Goal: Information Seeking & Learning: Find specific fact

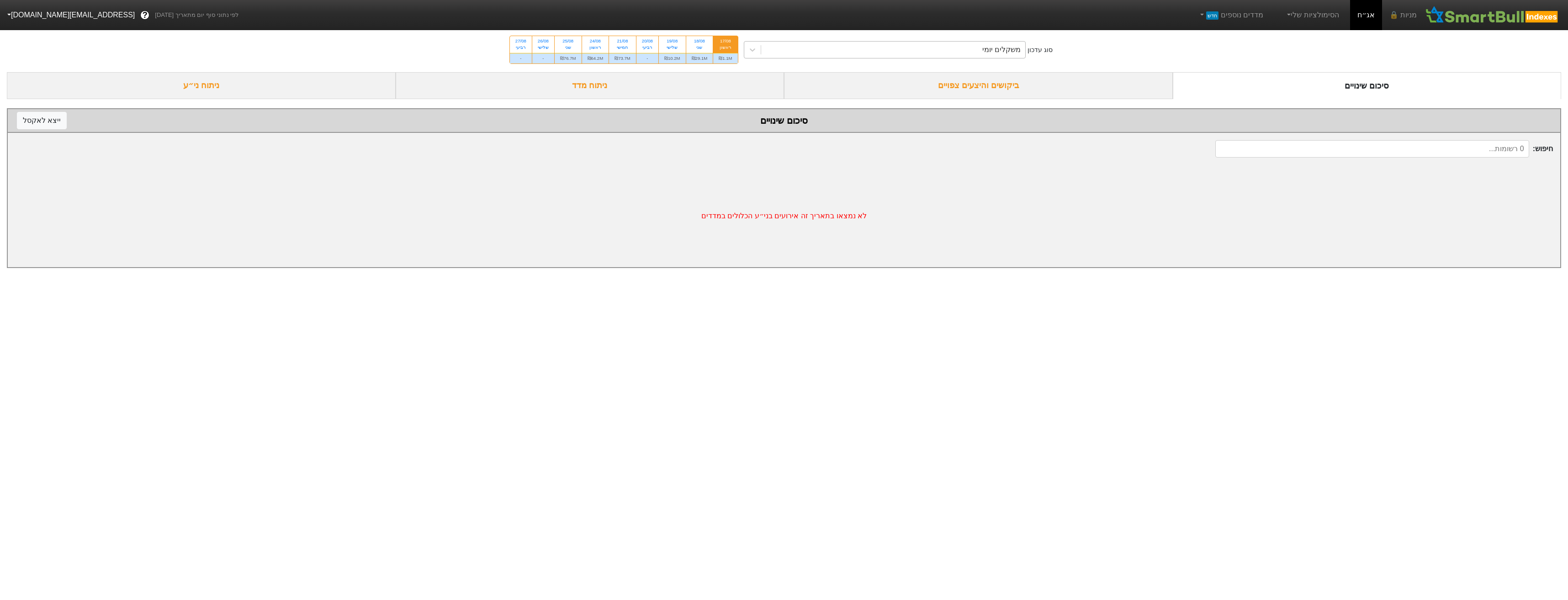
click at [872, 42] on div "משקלים יומי" at bounding box center [893, 49] width 265 height 16
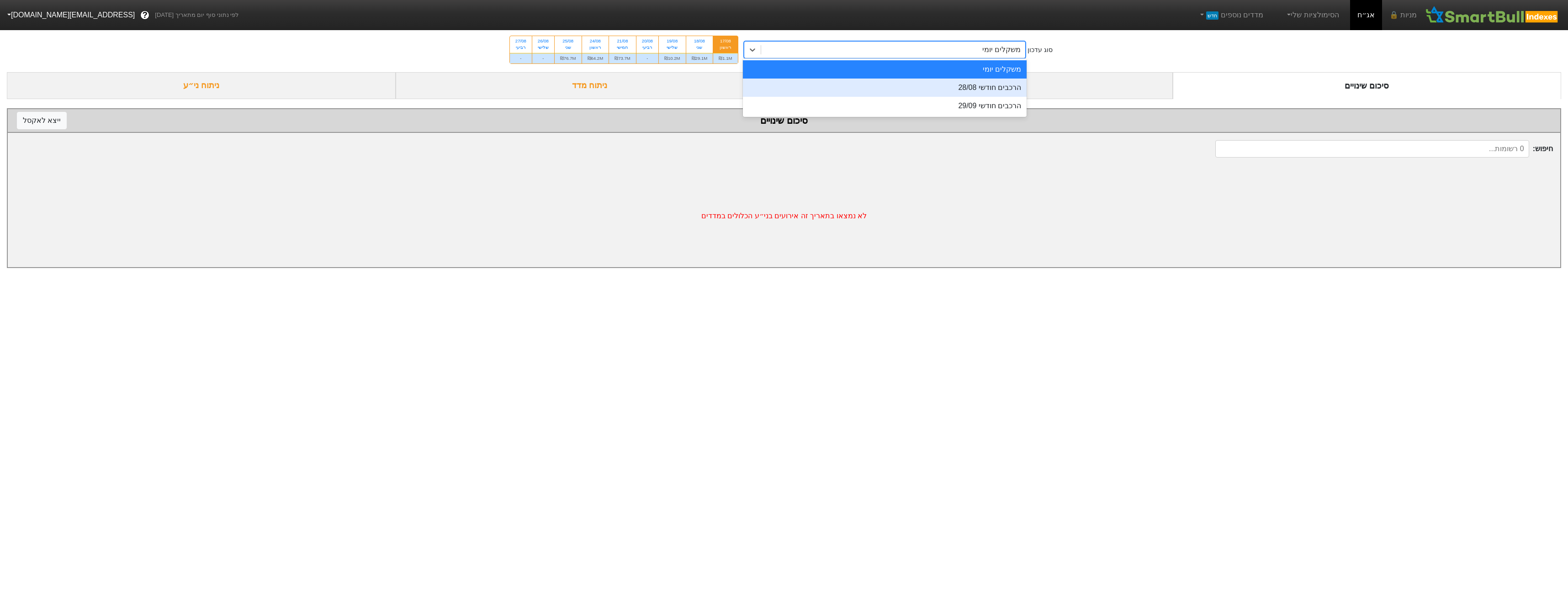
click at [888, 85] on div "הרכבים חודשי 28/08" at bounding box center [884, 88] width 284 height 18
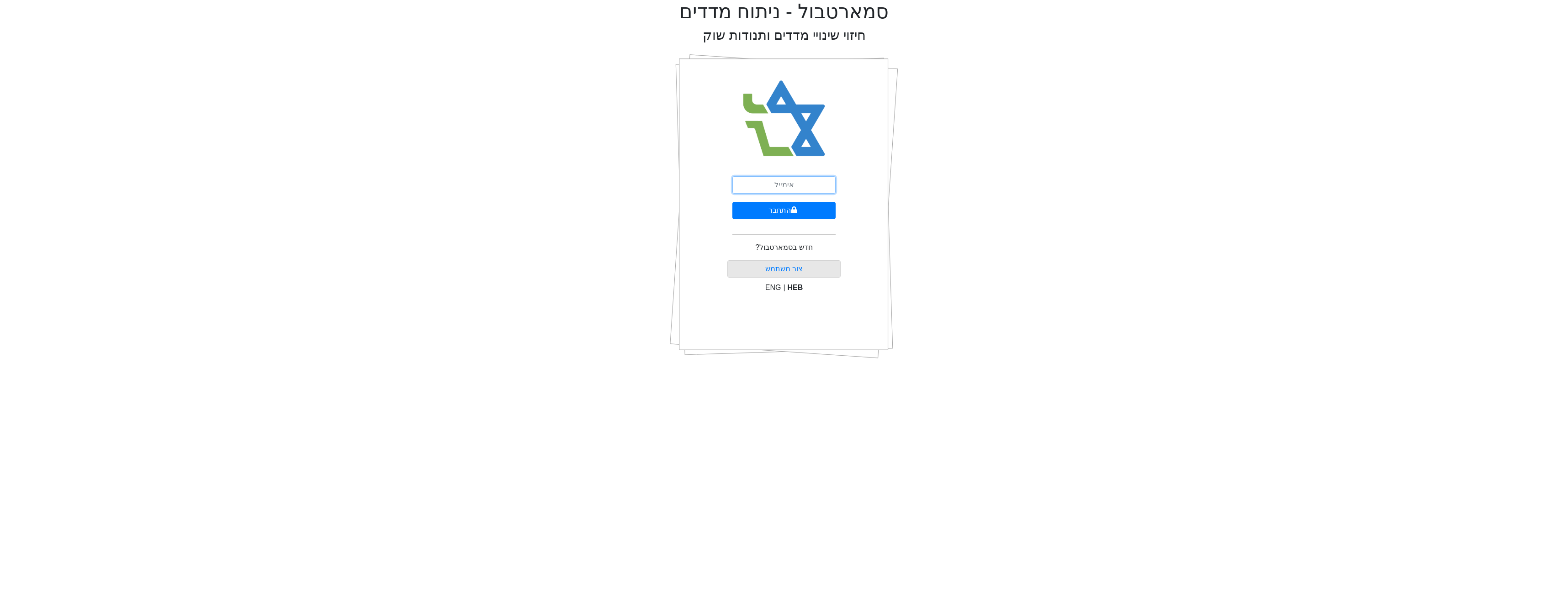
click at [816, 187] on input "email" at bounding box center [784, 185] width 103 height 18
type input "[EMAIL_ADDRESS][DOMAIN_NAME]"
click at [798, 214] on button "התחבר" at bounding box center [784, 211] width 103 height 18
click at [772, 218] on input "text" at bounding box center [784, 227] width 114 height 18
type input "613701"
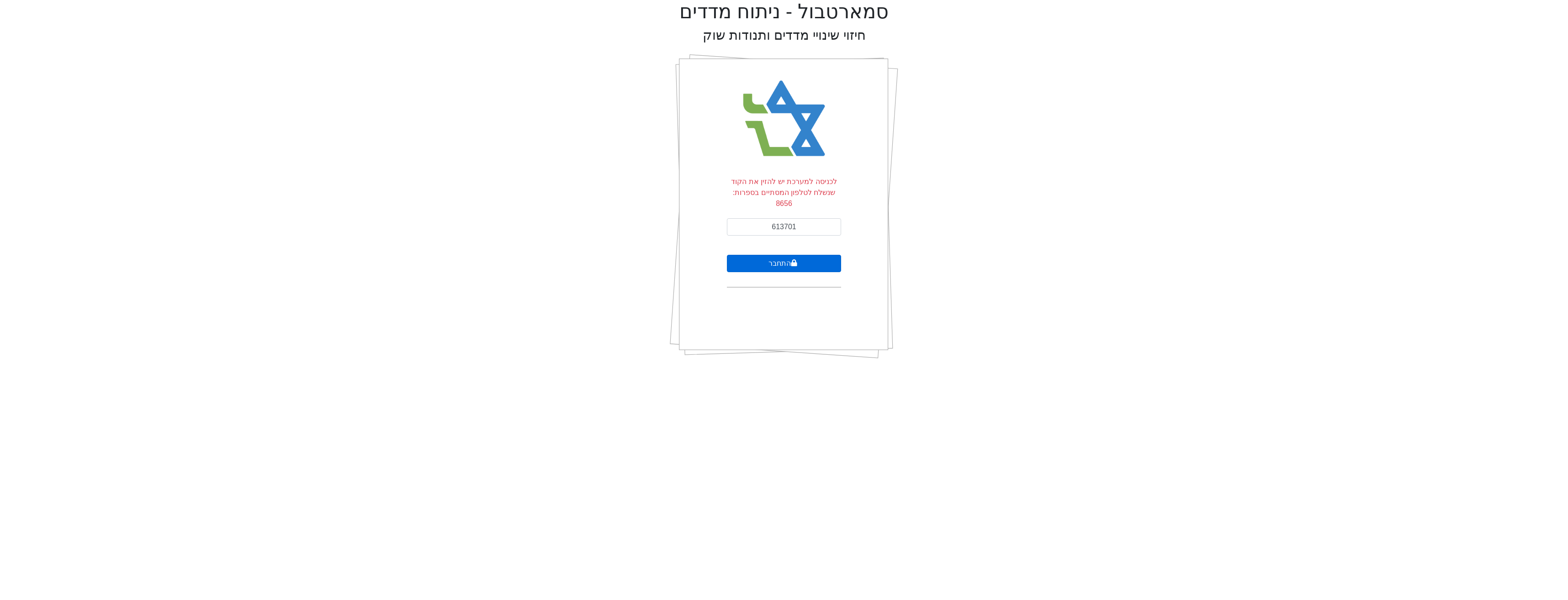
click at [764, 257] on button "התחבר" at bounding box center [784, 263] width 114 height 18
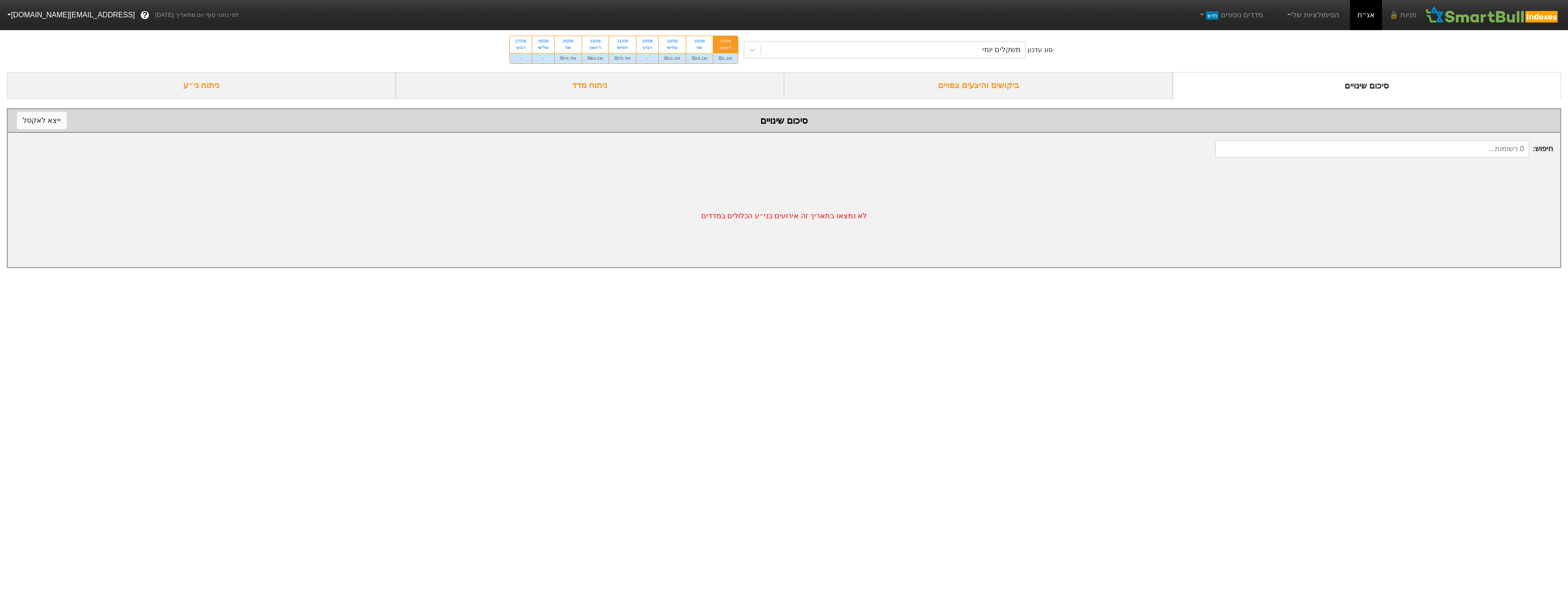
click at [926, 87] on div "ביקושים והיצעים צפויים" at bounding box center [978, 86] width 389 height 27
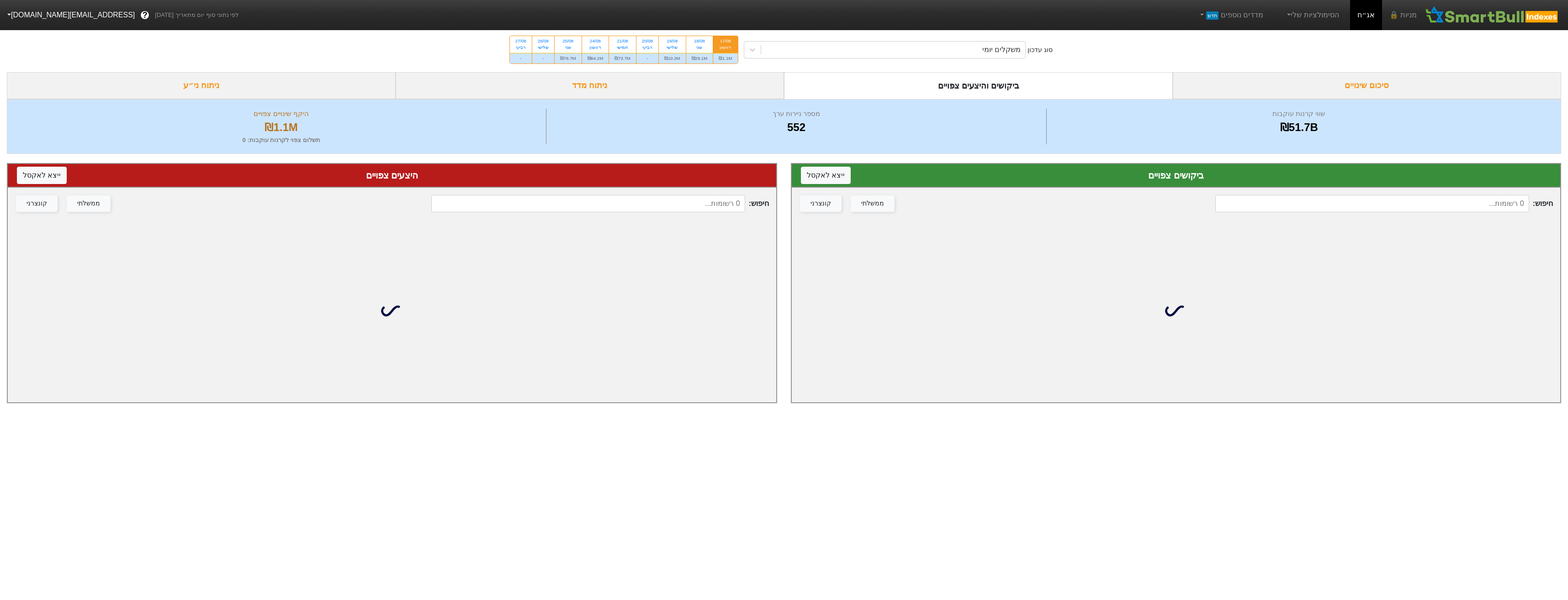
click at [702, 203] on input at bounding box center [588, 203] width 313 height 18
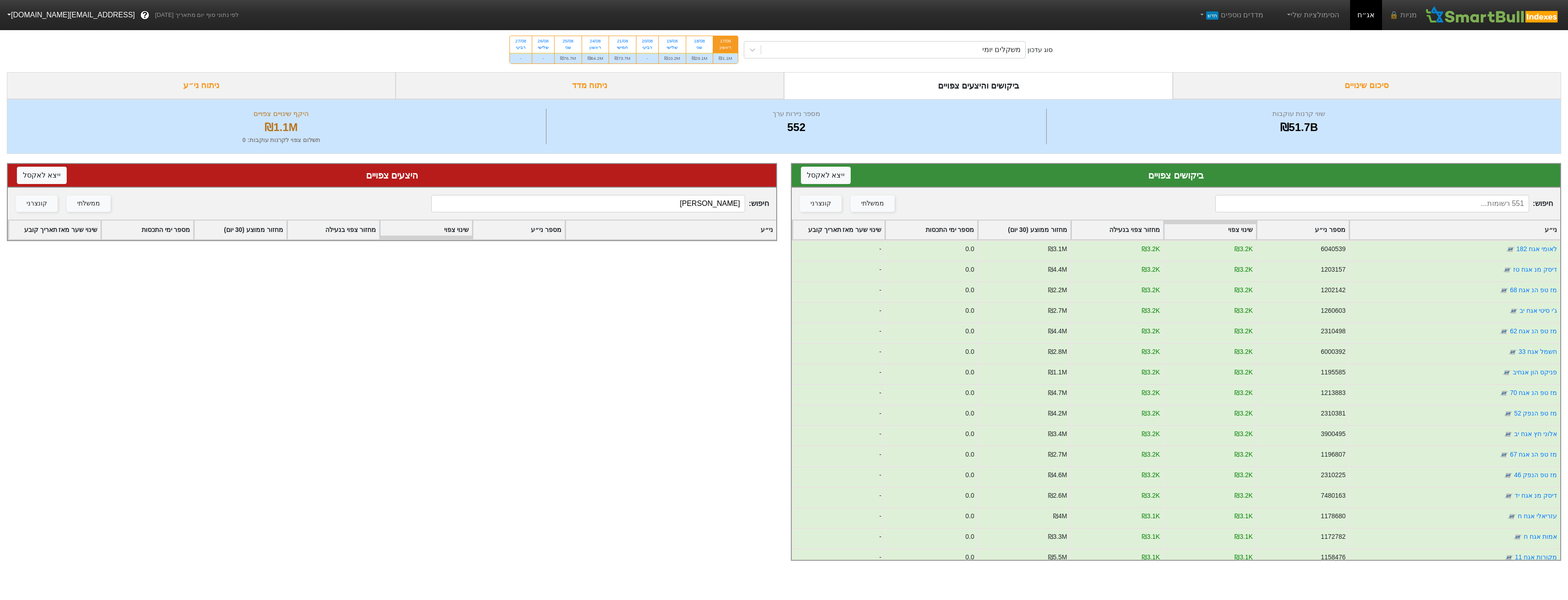
type input "[PERSON_NAME]"
click at [1315, 201] on input at bounding box center [1372, 203] width 313 height 18
click at [1314, 206] on input at bounding box center [1372, 203] width 313 height 18
click at [1314, 207] on input at bounding box center [1372, 203] width 313 height 18
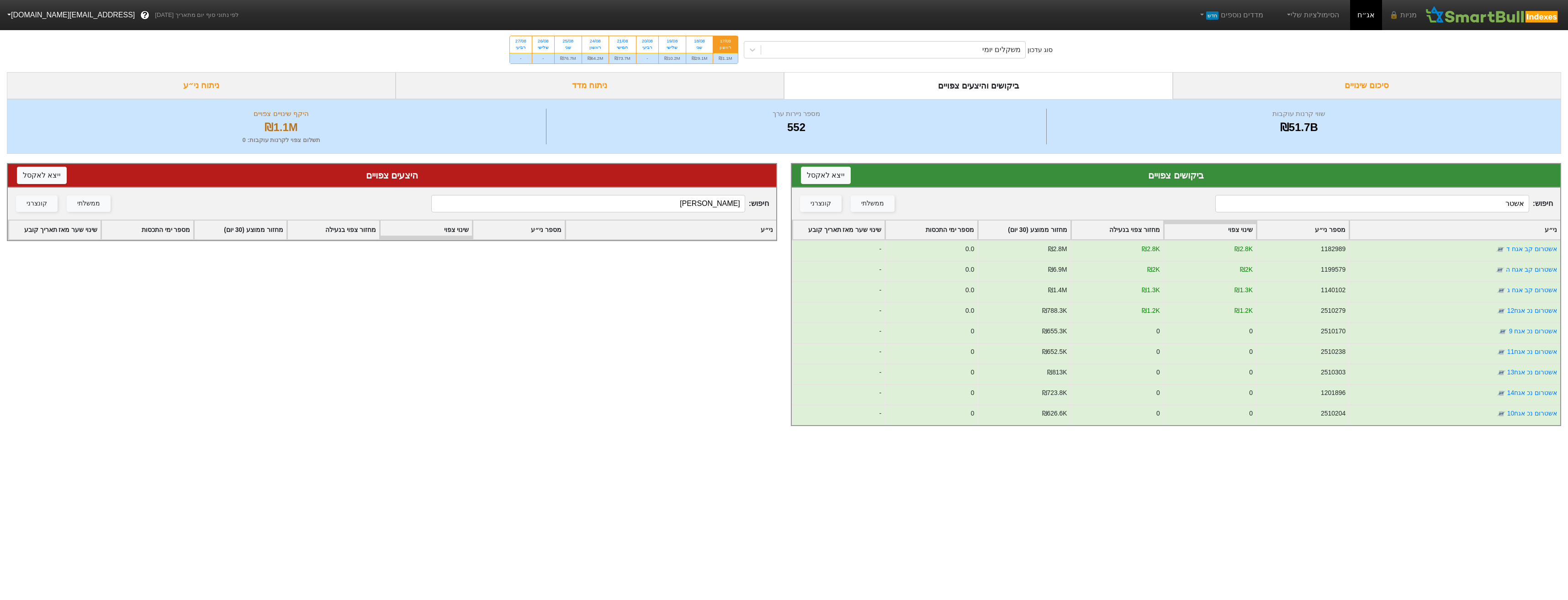
drag, startPoint x: 1009, startPoint y: 61, endPoint x: 1006, endPoint y: 54, distance: 7.6
click at [1009, 61] on div "סוג עדכון משקלים יומי 17/08 ראשון ₪1.1M 18/08 שני ₪29.1M 19/08 שלישי ₪10.2M 20/…" at bounding box center [784, 50] width 1568 height 45
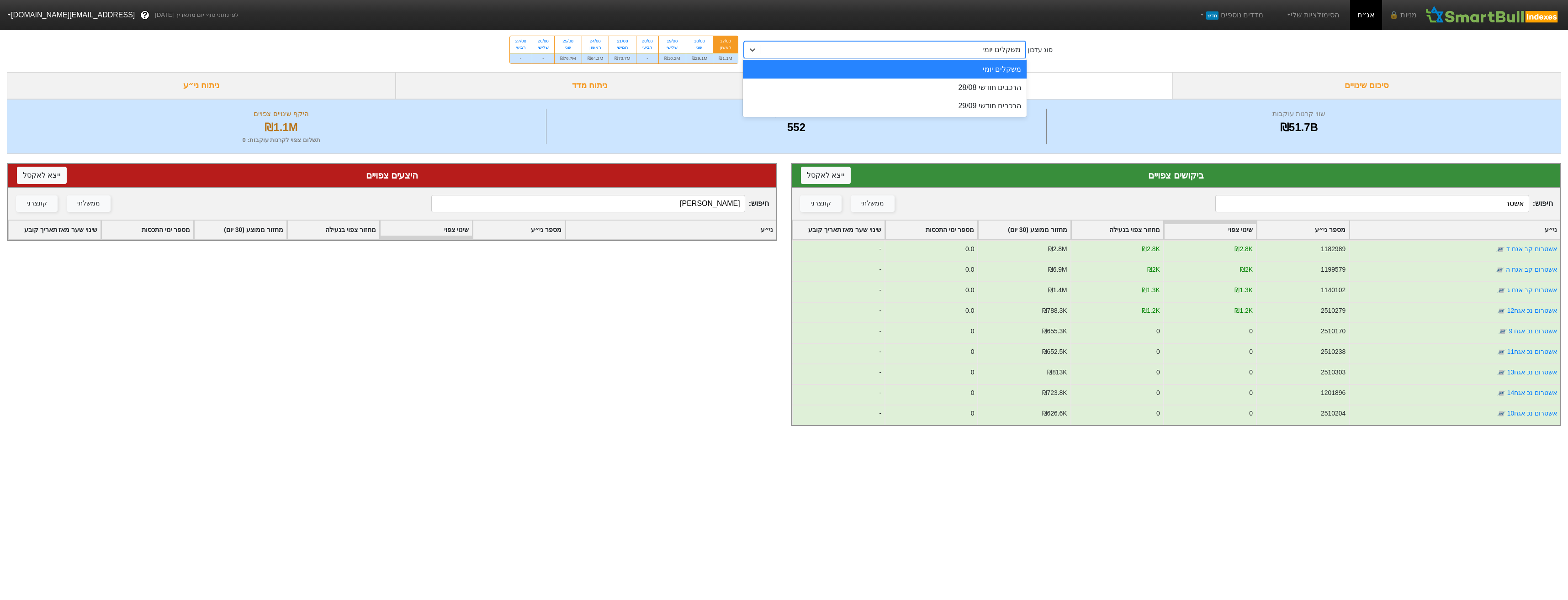
click at [1006, 54] on div "משקלים יומי" at bounding box center [1001, 50] width 38 height 11
click at [996, 103] on div "הרכבים חודשי 29/09" at bounding box center [884, 106] width 284 height 18
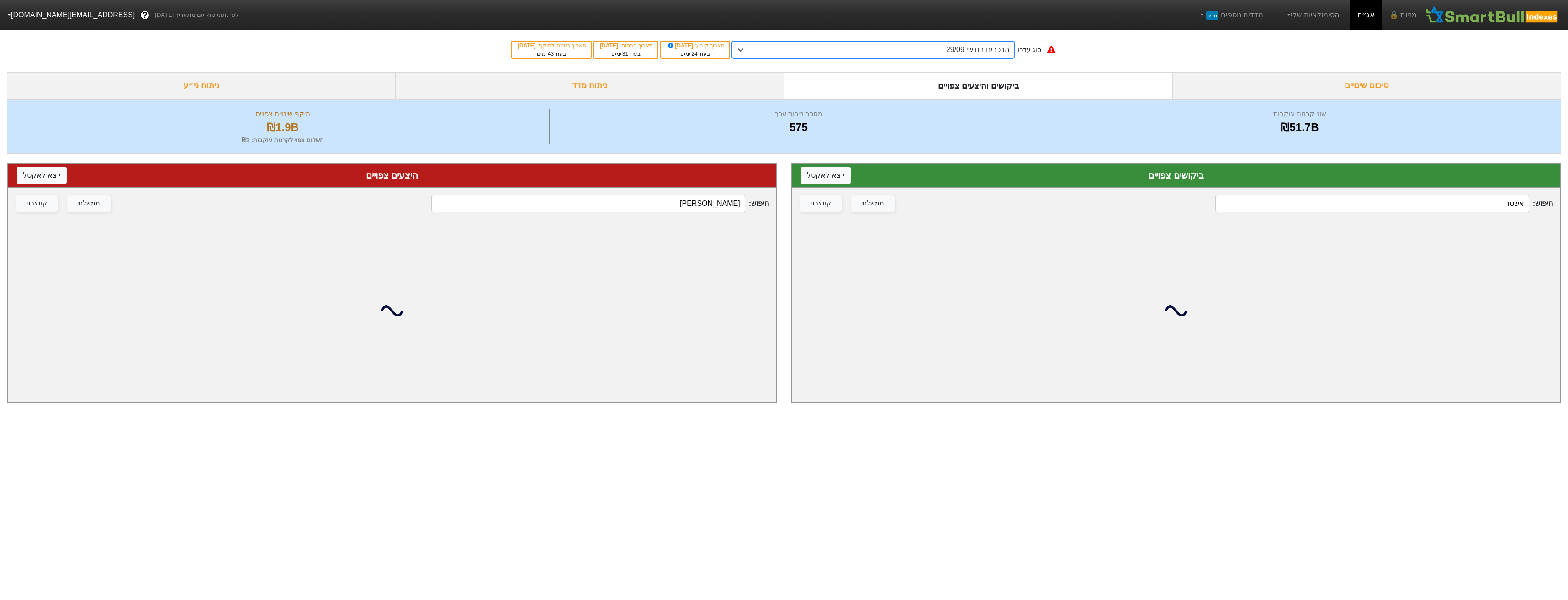
click at [1424, 212] on input "אשטר" at bounding box center [1372, 203] width 313 height 18
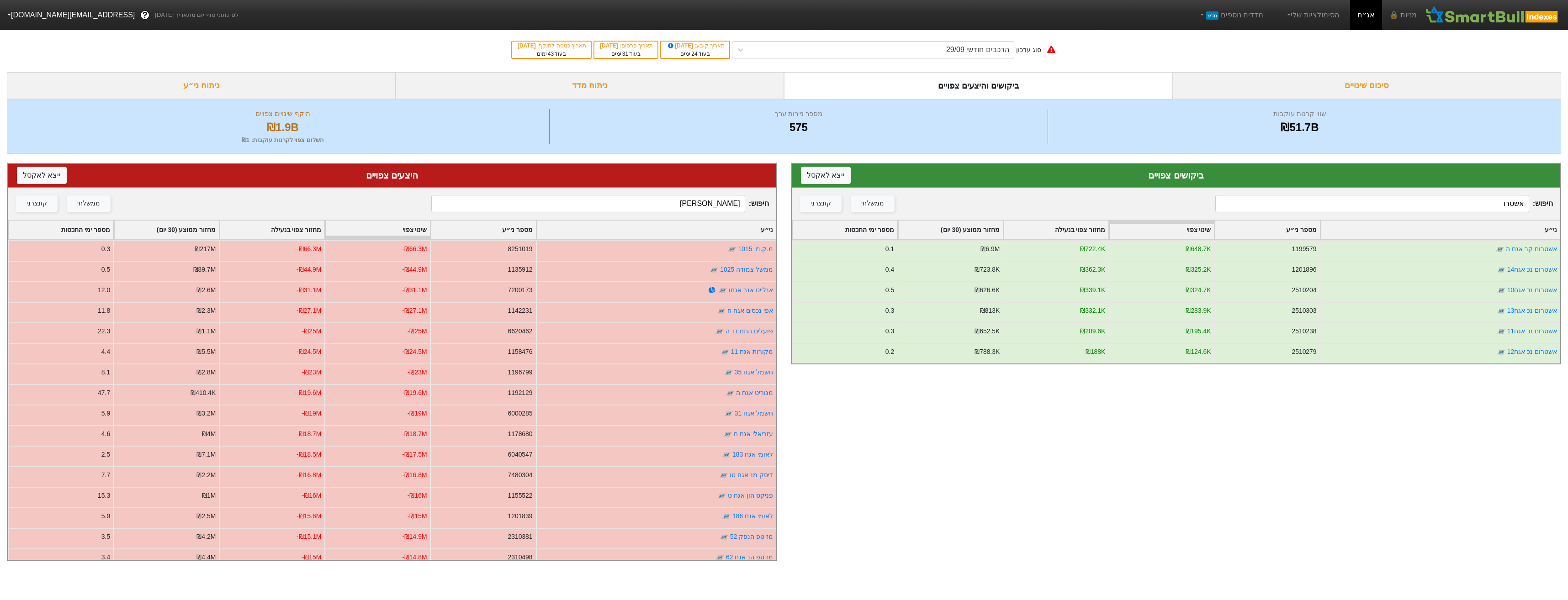
type input "אשטרו"
click at [673, 209] on input "[PERSON_NAME]" at bounding box center [588, 203] width 313 height 18
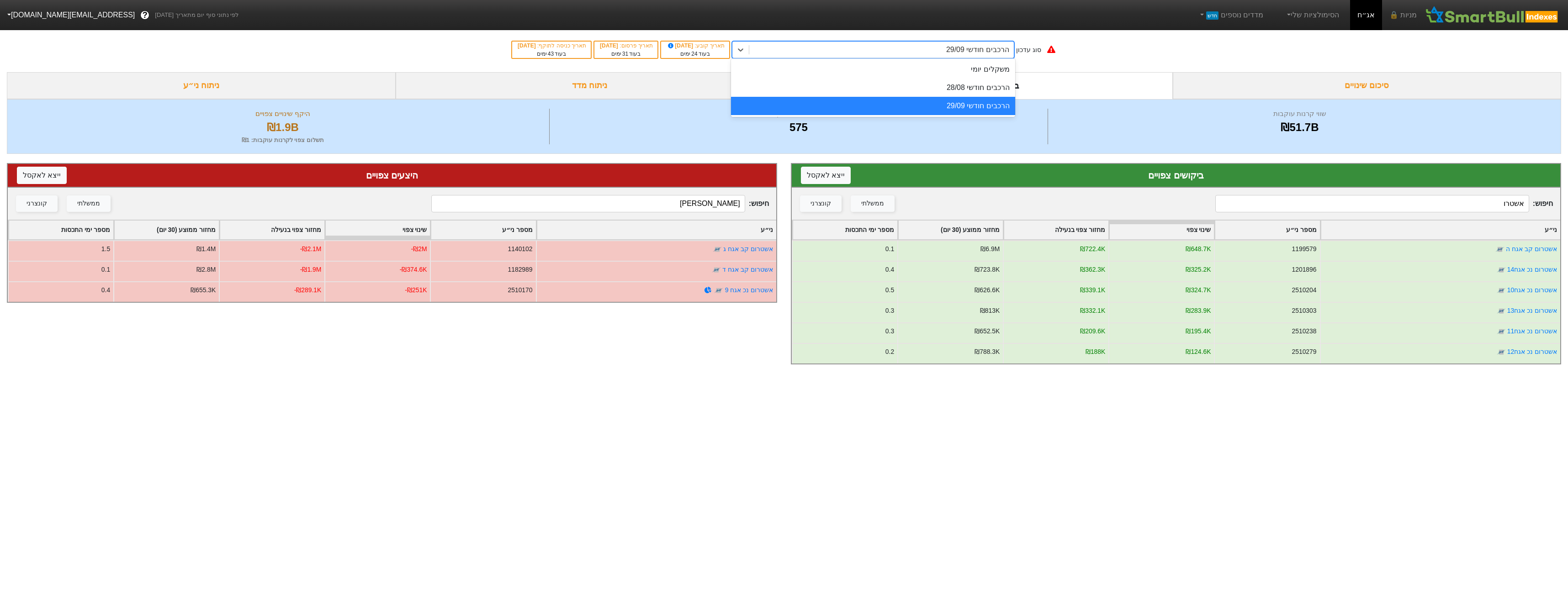
drag, startPoint x: 1002, startPoint y: 49, endPoint x: 995, endPoint y: 68, distance: 20.2
click at [1001, 48] on div "הרכבים חודשי 29/09" at bounding box center [978, 50] width 63 height 11
click at [991, 97] on div "הרכבים חודשי 29/09" at bounding box center [873, 106] width 284 height 18
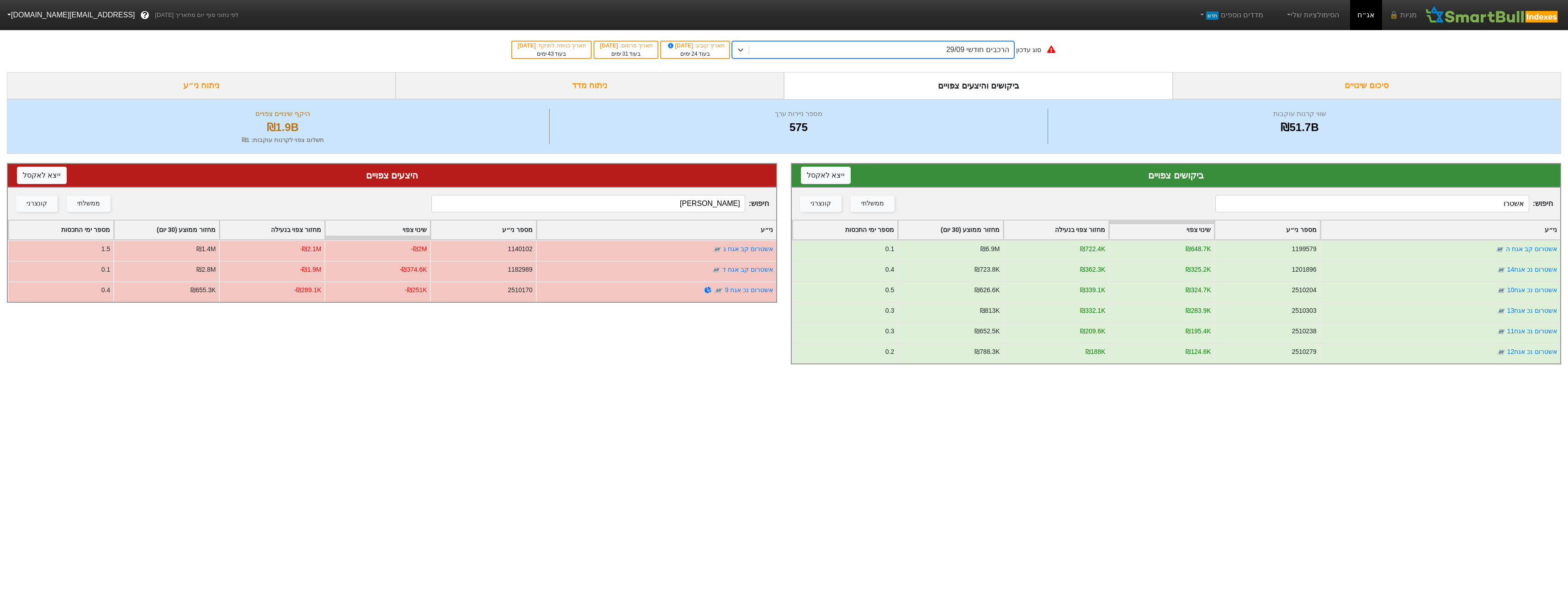
click at [989, 94] on div "ביקושים והיצעים צפויים" at bounding box center [978, 86] width 389 height 27
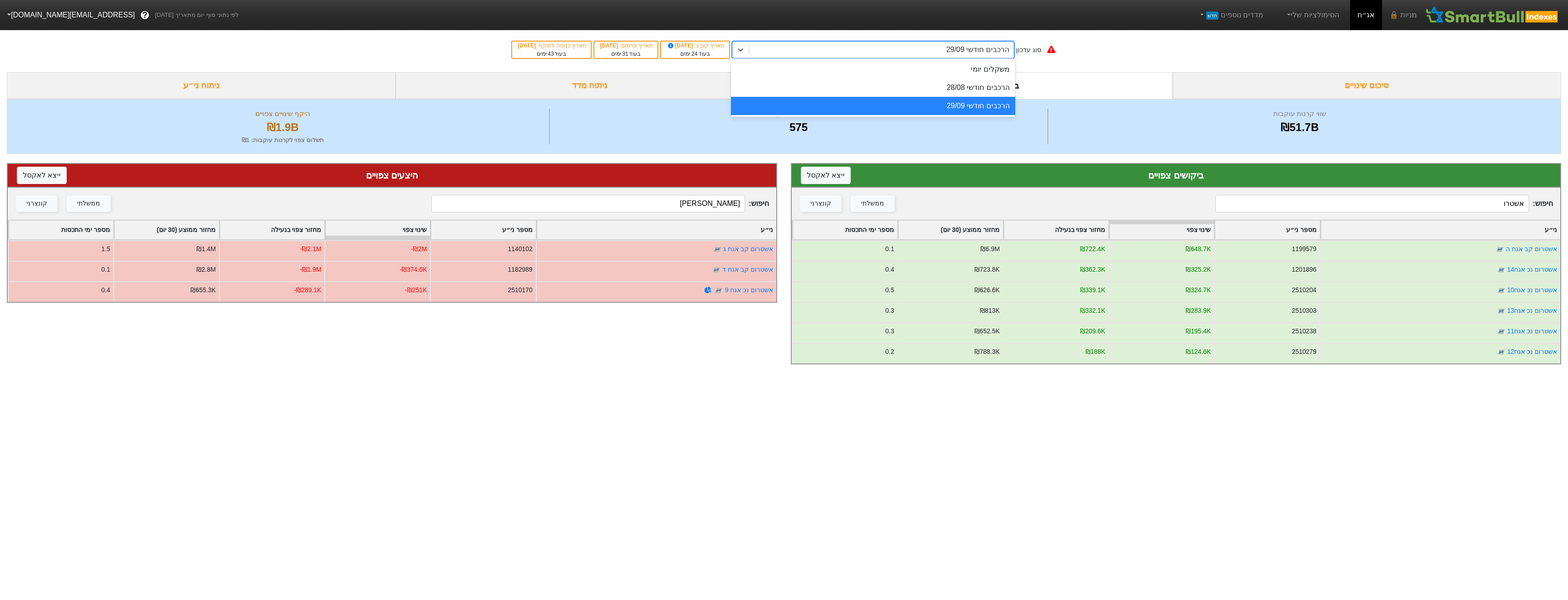
drag, startPoint x: 989, startPoint y: 55, endPoint x: 985, endPoint y: 63, distance: 8.9
click at [989, 55] on div "הרכבים חודשי 29/09" at bounding box center [881, 49] width 265 height 16
click at [983, 94] on div "הרכבים חודשי 28/08" at bounding box center [873, 88] width 284 height 18
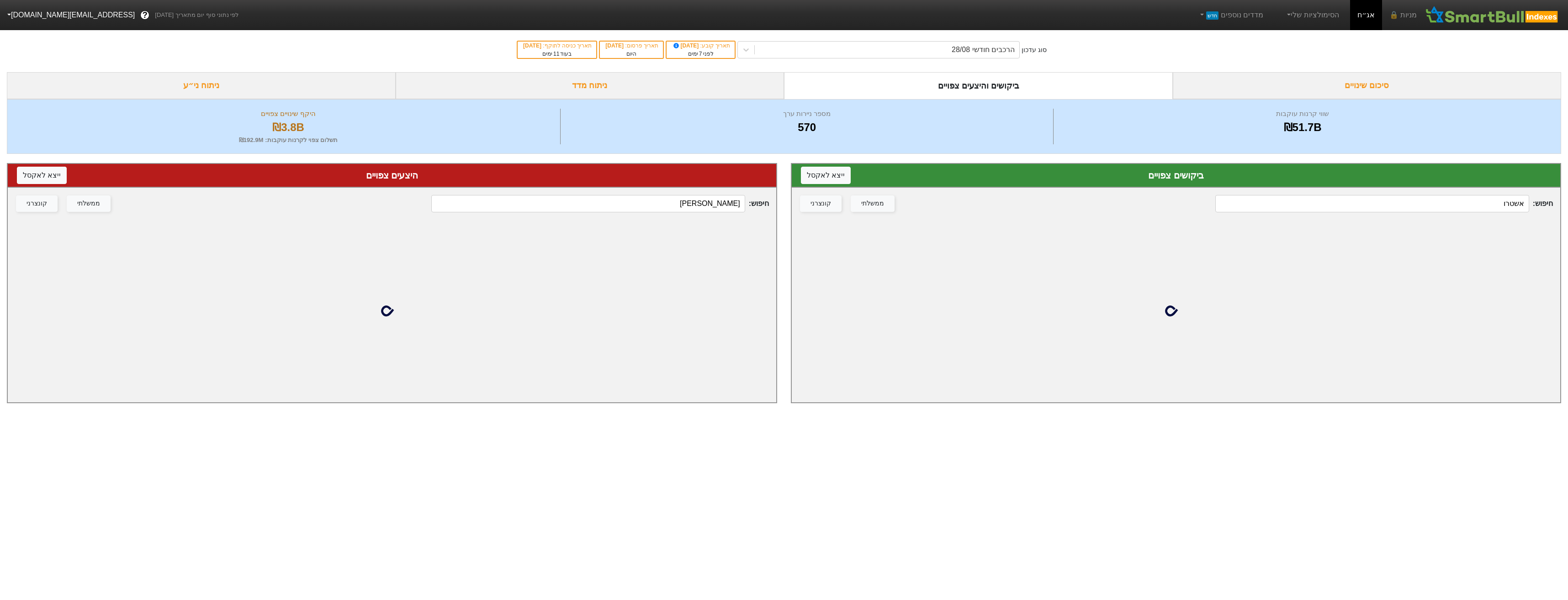
click at [715, 206] on input "[PERSON_NAME]" at bounding box center [588, 203] width 313 height 18
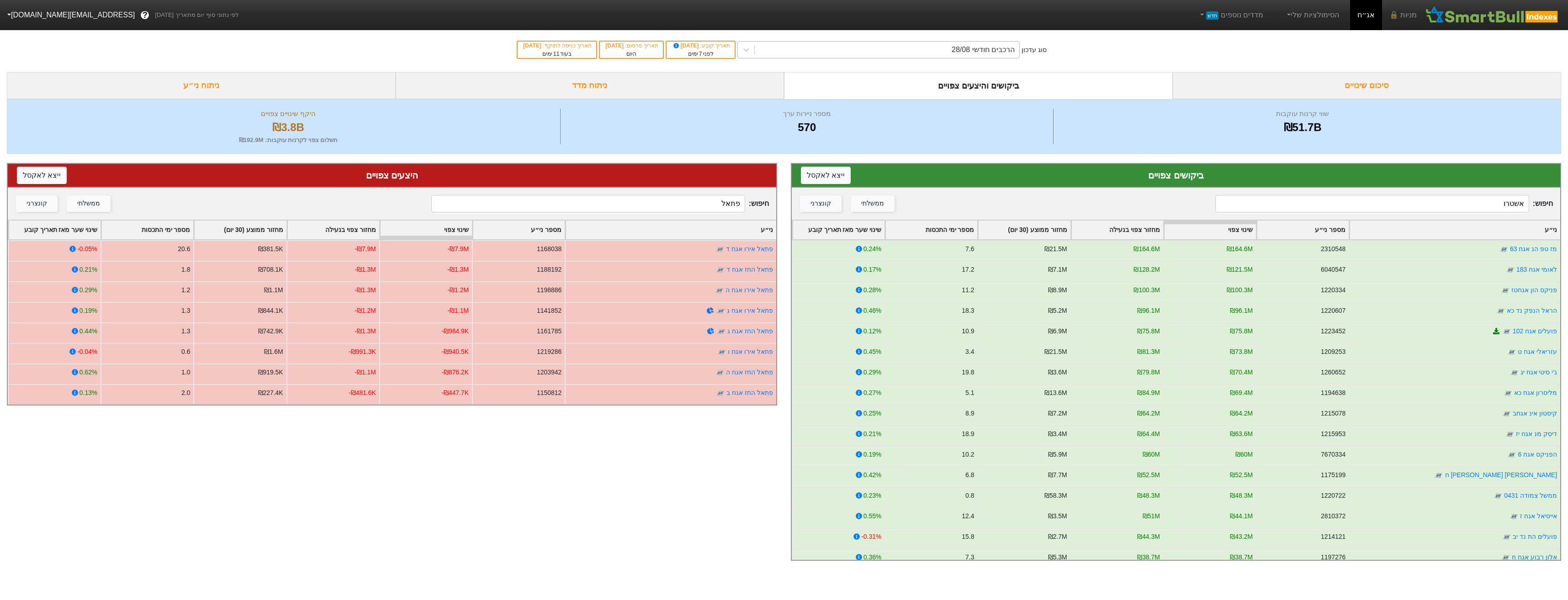
click at [869, 55] on div "הרכבים חודשי 28/08" at bounding box center [887, 49] width 265 height 16
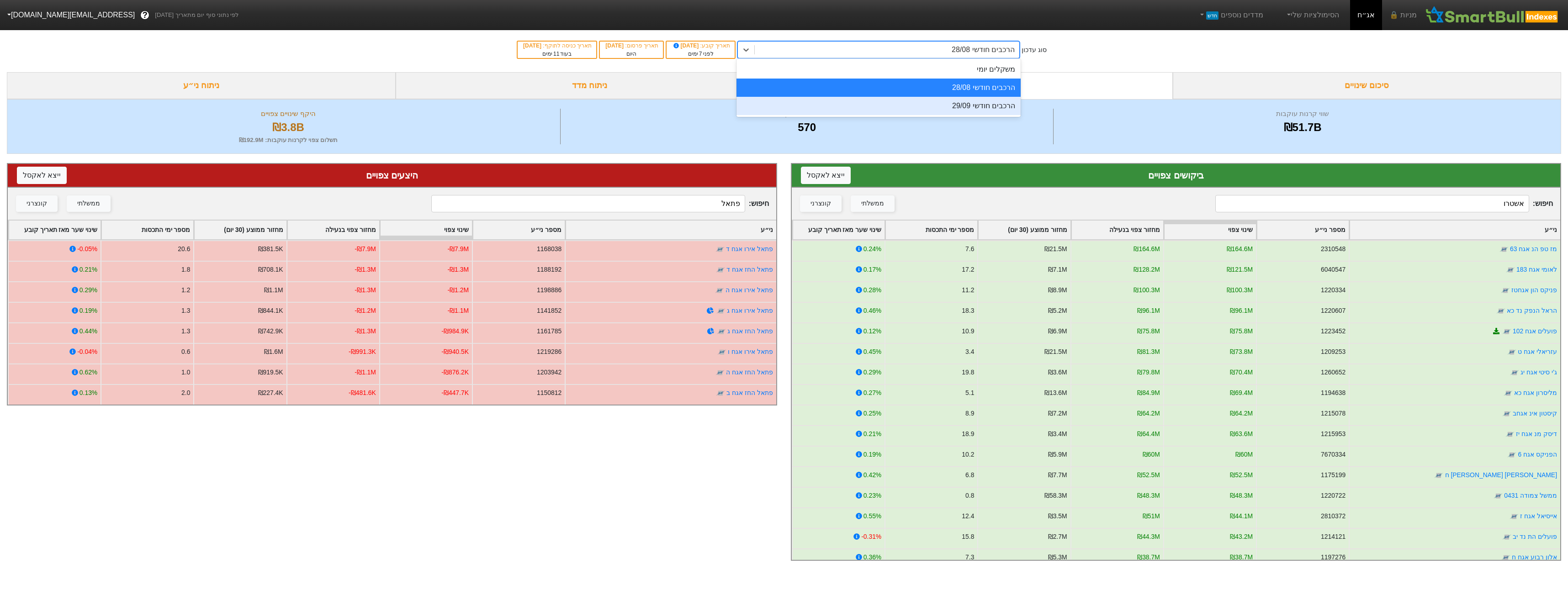
click at [903, 102] on div "הרכבים חודשי 29/09" at bounding box center [878, 106] width 284 height 18
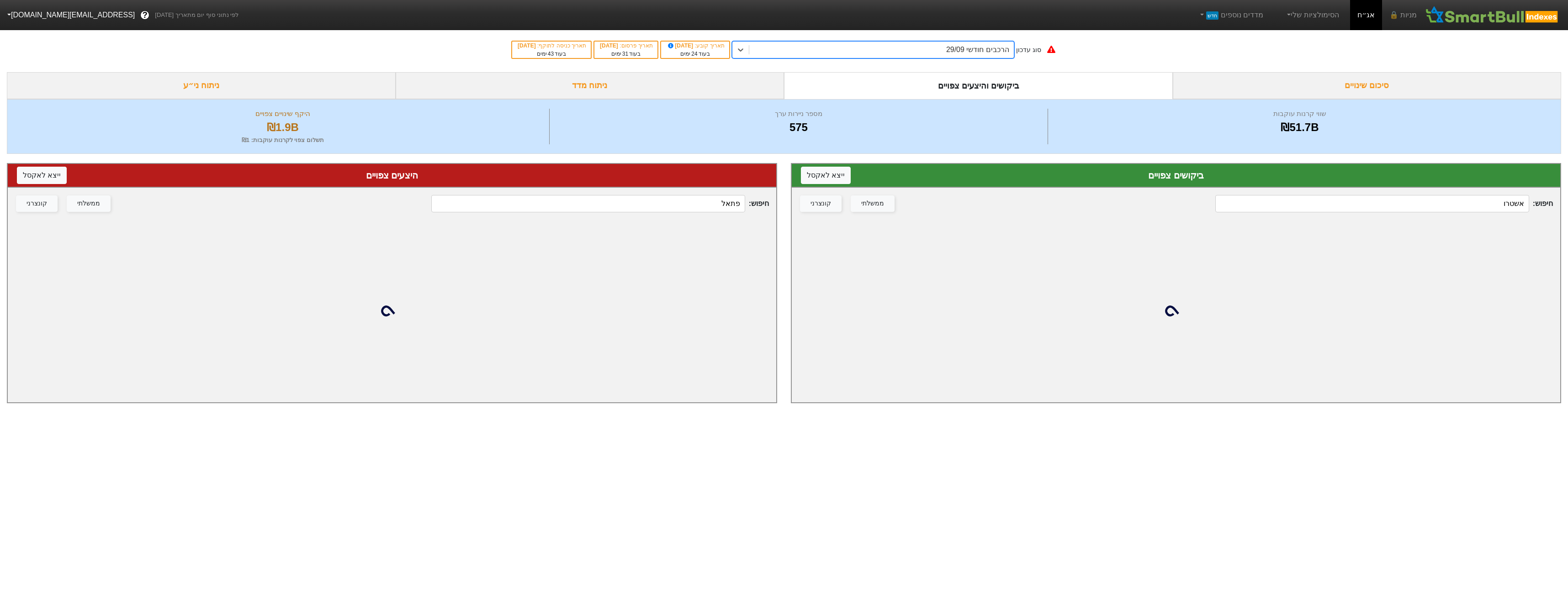
click at [696, 214] on div "חיפוש : פתאל ממשלתי קונצרני" at bounding box center [392, 203] width 768 height 32
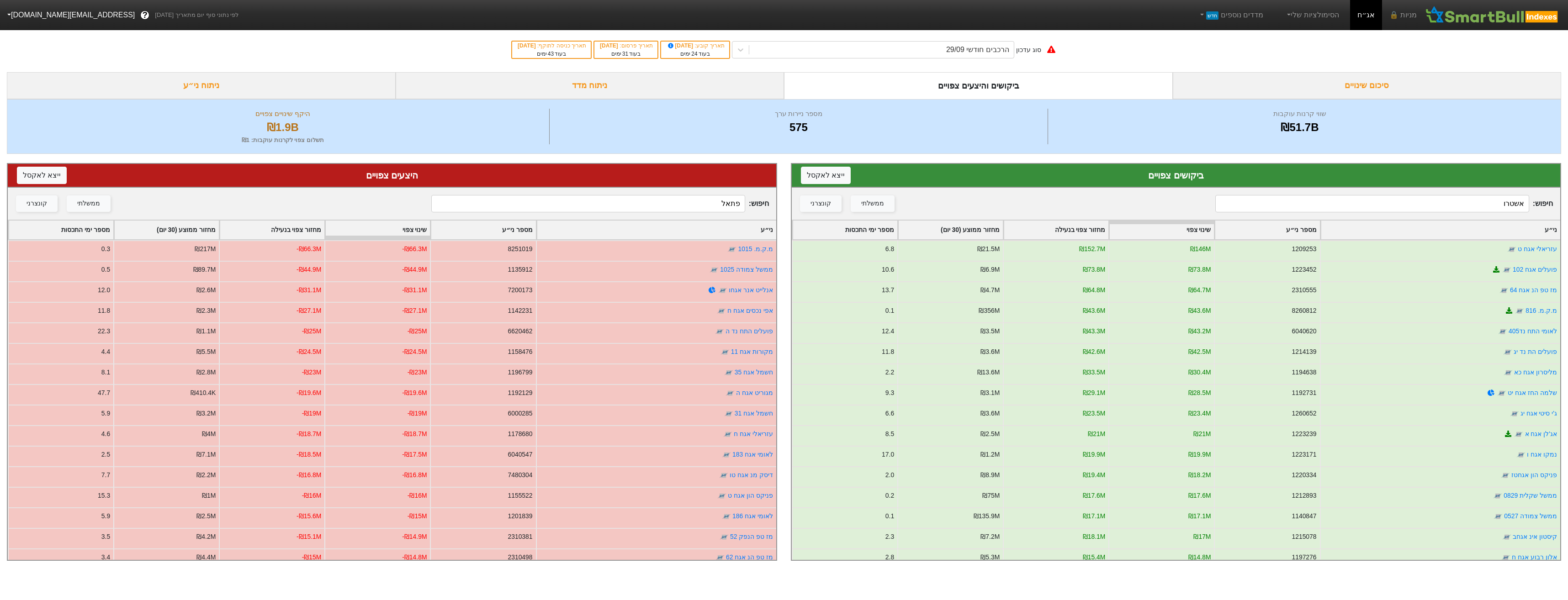
click at [695, 212] on div "חיפוש : פתאל ממשלתי קונצרני" at bounding box center [392, 203] width 768 height 32
click at [698, 210] on input "פתאל" at bounding box center [588, 203] width 313 height 18
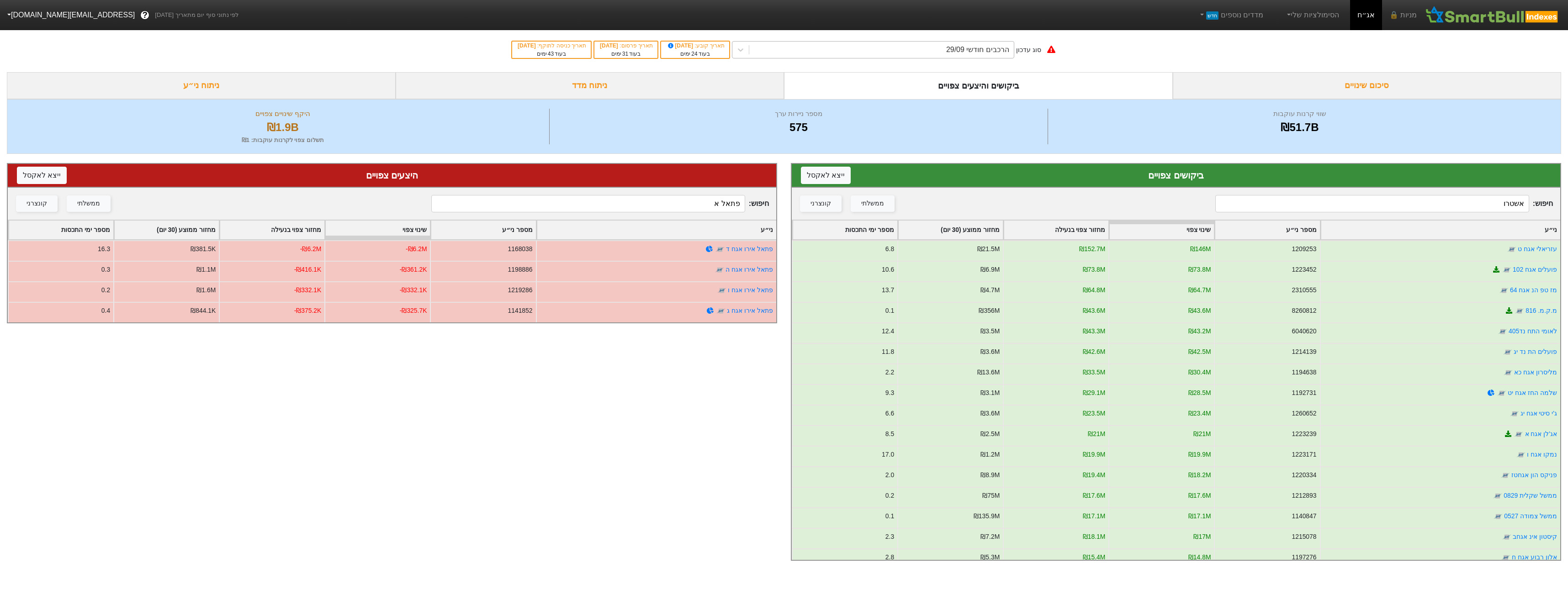
click at [936, 45] on div "הרכבים חודשי 29/09" at bounding box center [881, 49] width 265 height 16
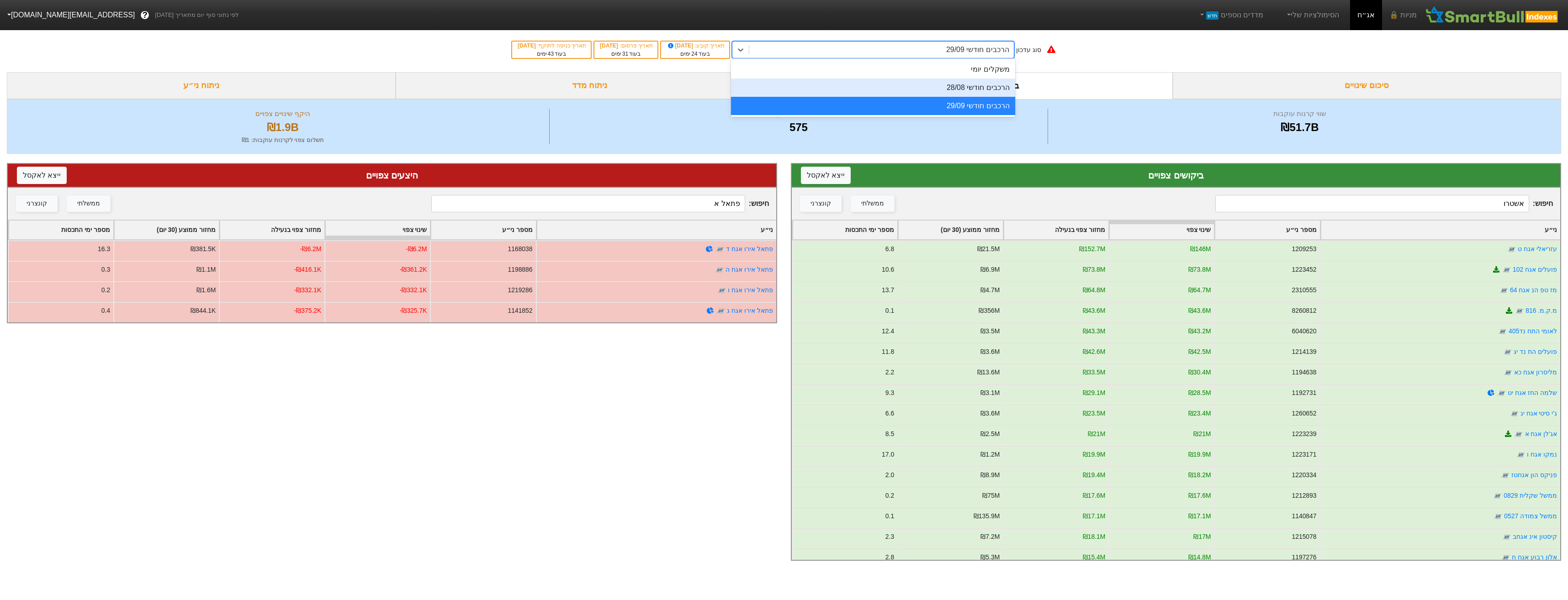
click at [947, 85] on div "הרכבים חודשי 28/08" at bounding box center [873, 88] width 284 height 18
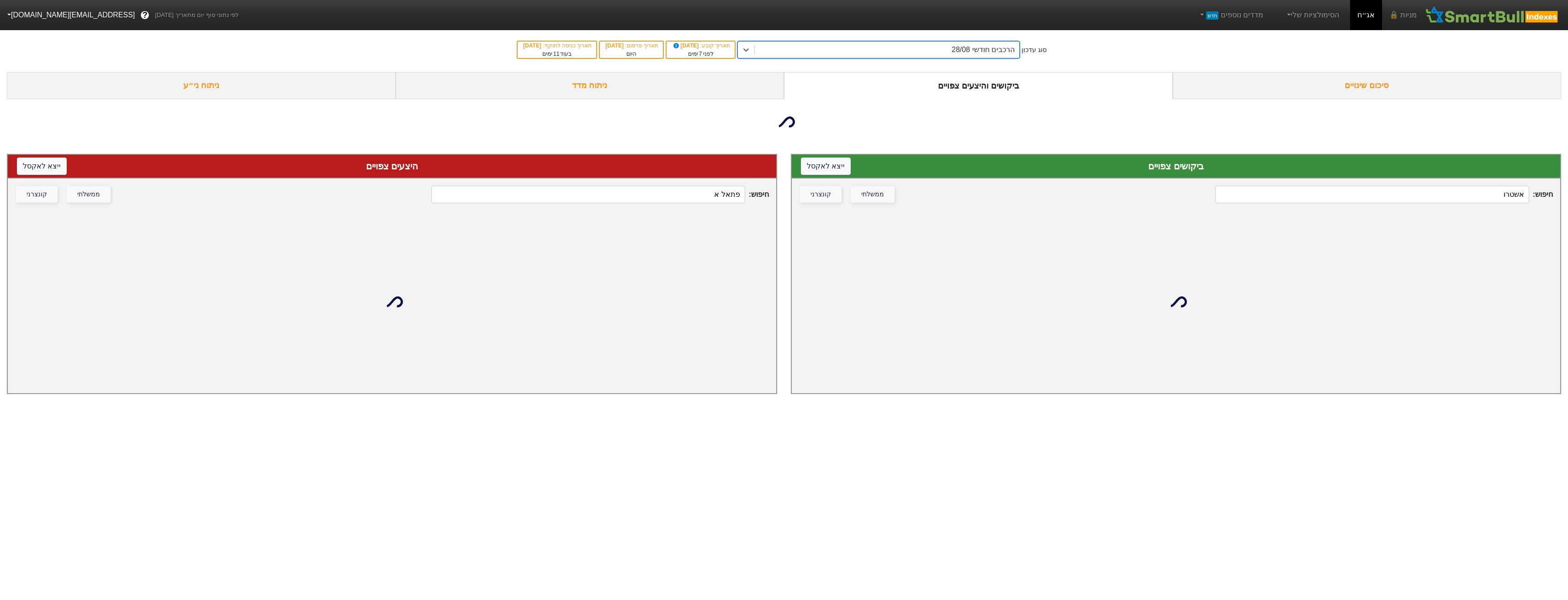
click at [732, 189] on div "חיפוש : פתאל א ממשלתי קונצרני" at bounding box center [392, 194] width 768 height 32
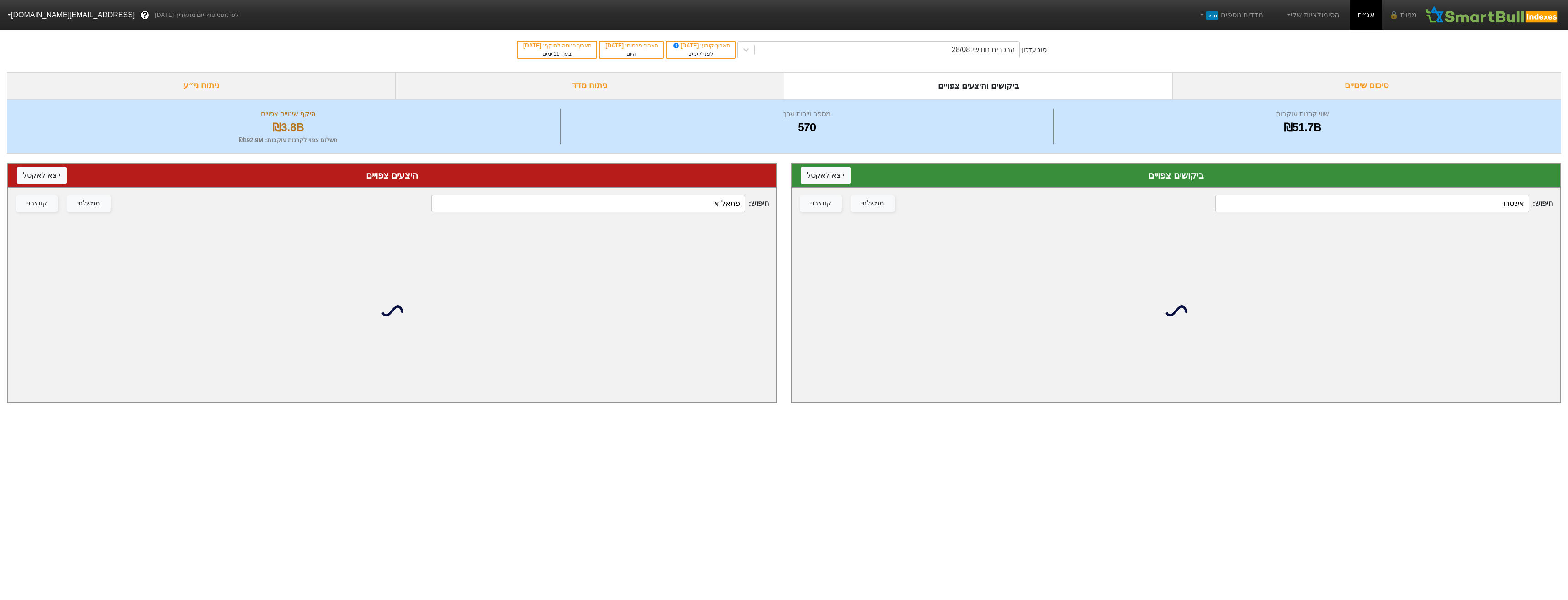
click at [732, 200] on input "פתאל א" at bounding box center [588, 203] width 313 height 18
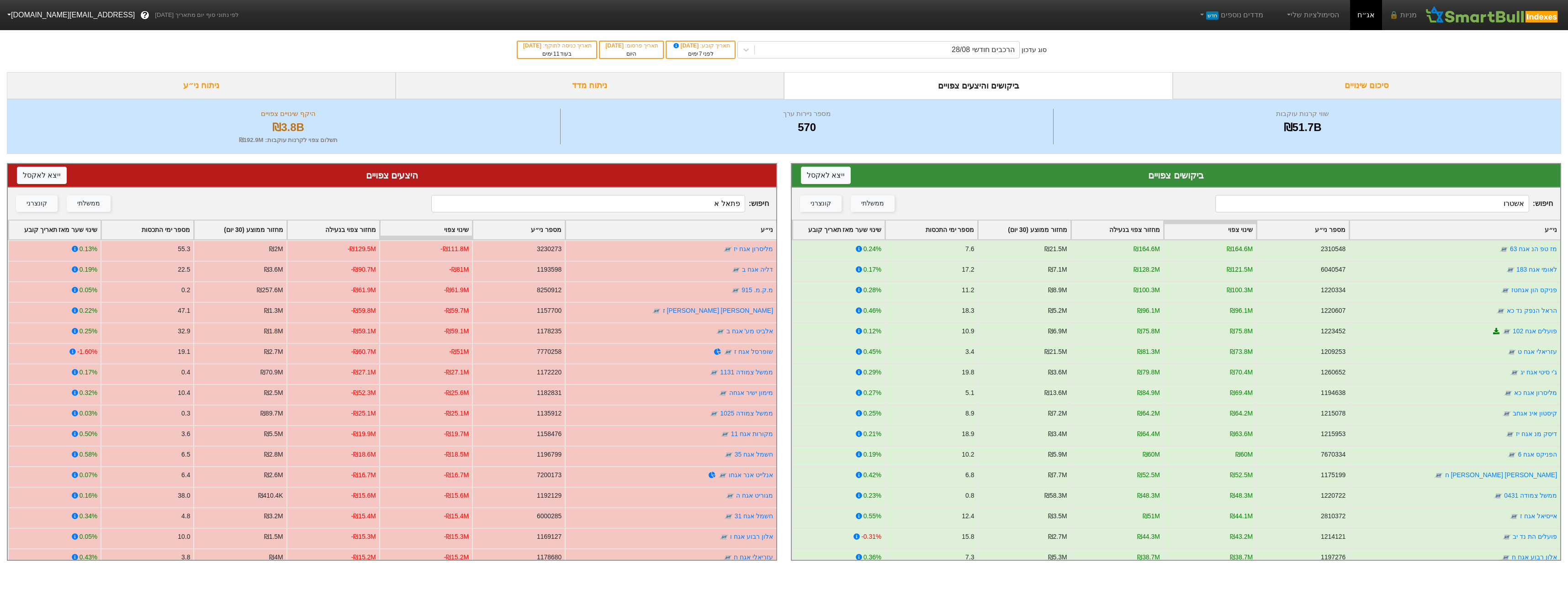
click at [709, 208] on input "פתאל א" at bounding box center [588, 203] width 313 height 18
click at [708, 208] on input "פתאל א" at bounding box center [588, 203] width 313 height 18
drag, startPoint x: 726, startPoint y: 216, endPoint x: 739, endPoint y: 214, distance: 13.2
click at [737, 214] on div "חיפוש : פתאל א ממשלתי קונצרני" at bounding box center [392, 203] width 768 height 32
click at [732, 206] on input "פתאל א" at bounding box center [588, 203] width 313 height 18
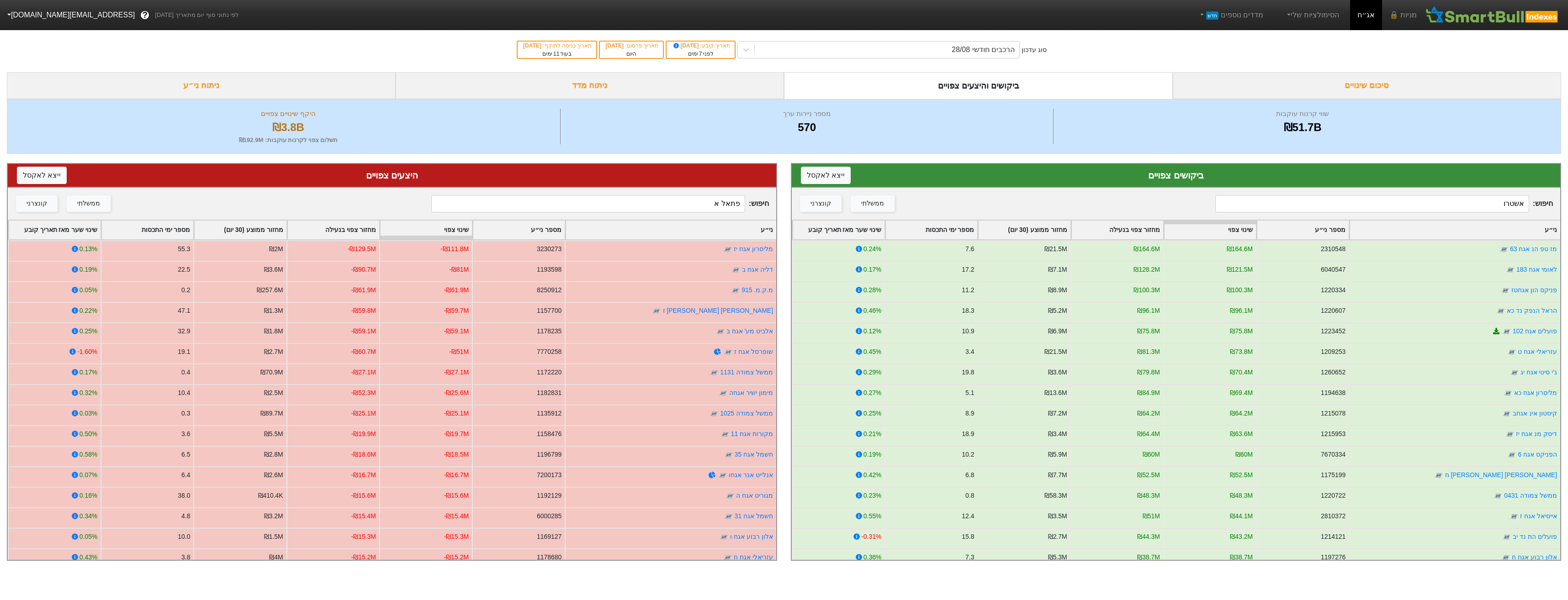
click at [732, 206] on input "פתאל א" at bounding box center [588, 203] width 313 height 18
click at [732, 208] on input "פתאל א" at bounding box center [588, 203] width 313 height 18
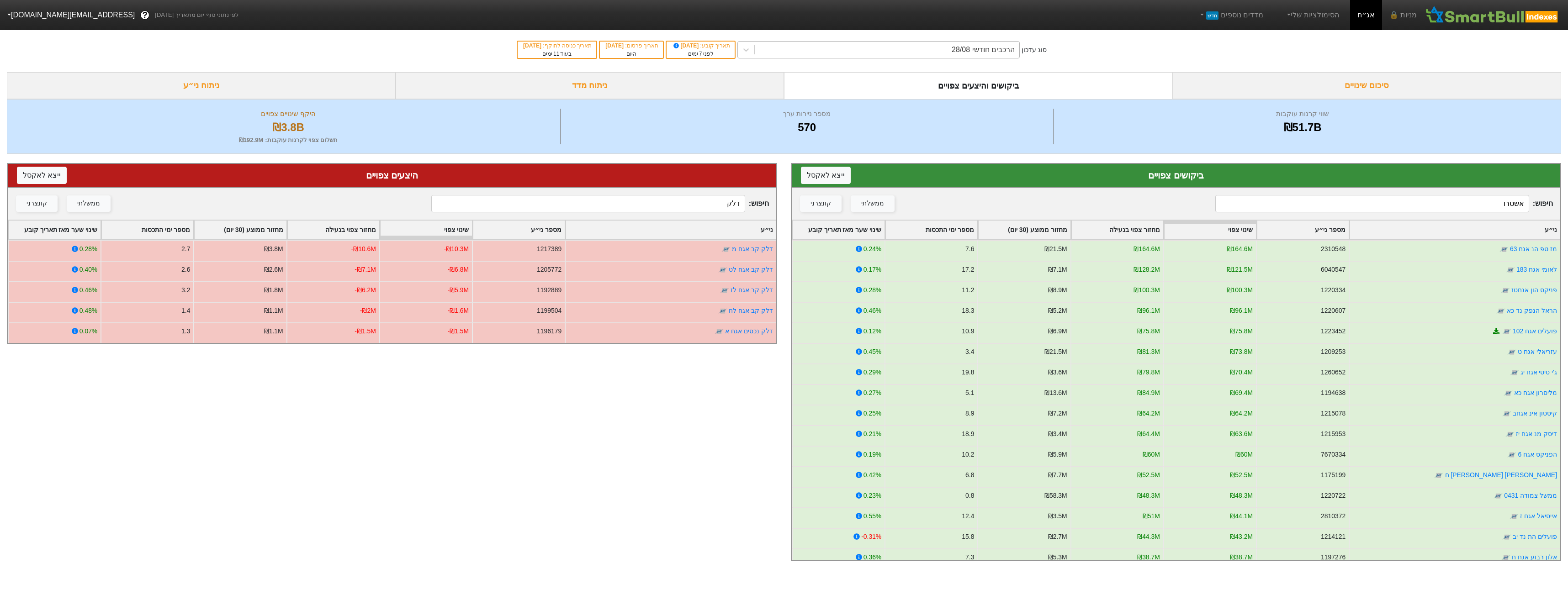
click at [953, 58] on div "הרכבים חודשי 28/08" at bounding box center [878, 50] width 282 height 18
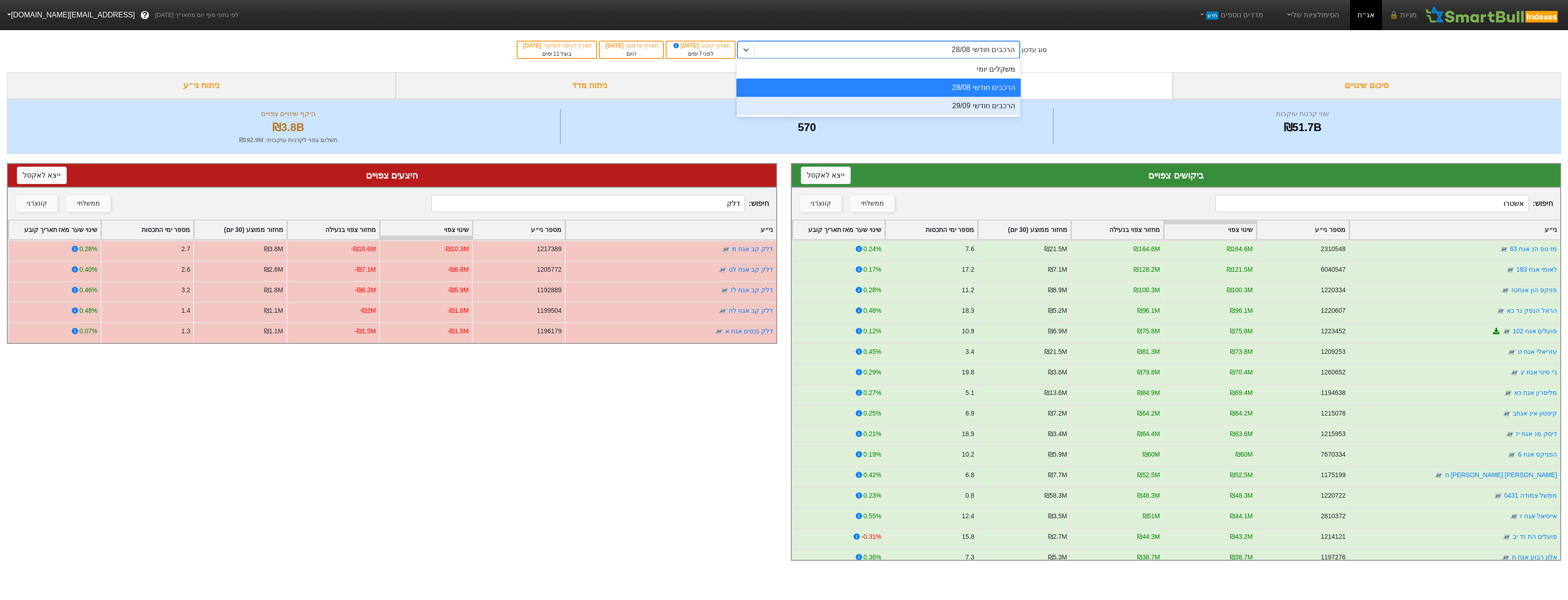
click at [975, 102] on div "הרכבים חודשי 29/09" at bounding box center [878, 106] width 284 height 18
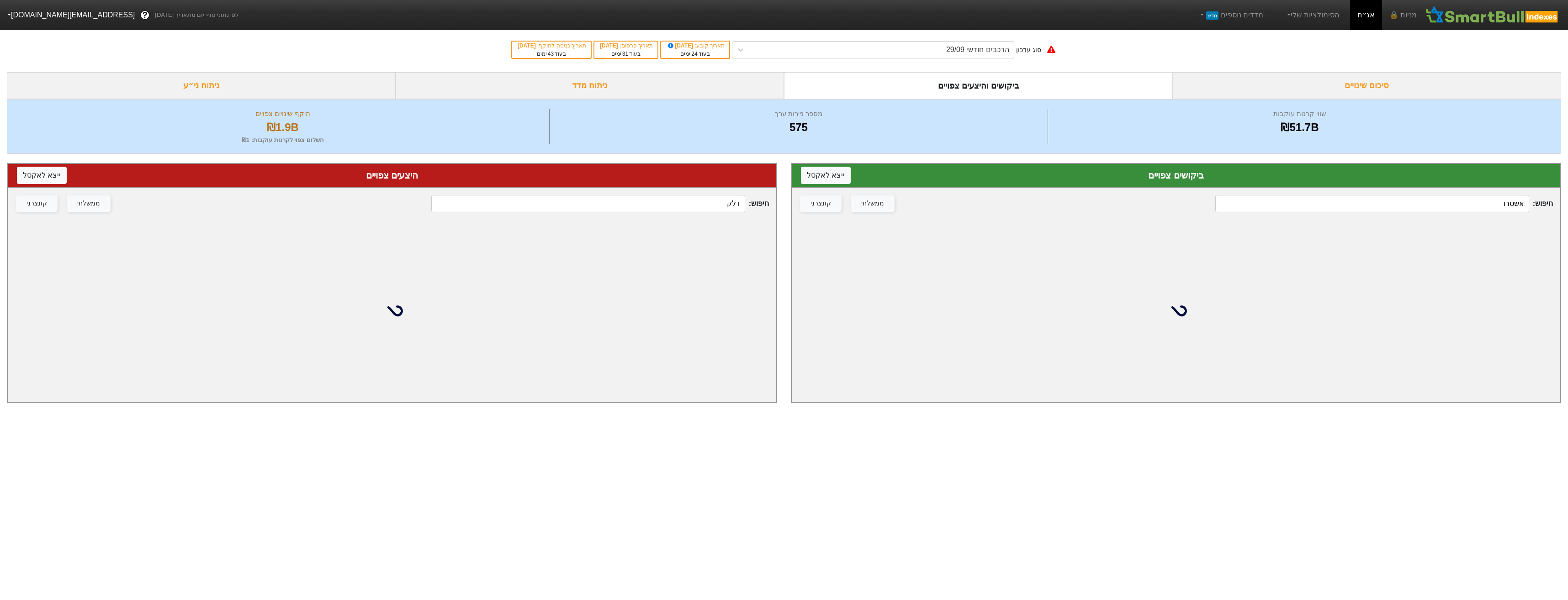
click at [690, 201] on input "דלק" at bounding box center [588, 203] width 313 height 18
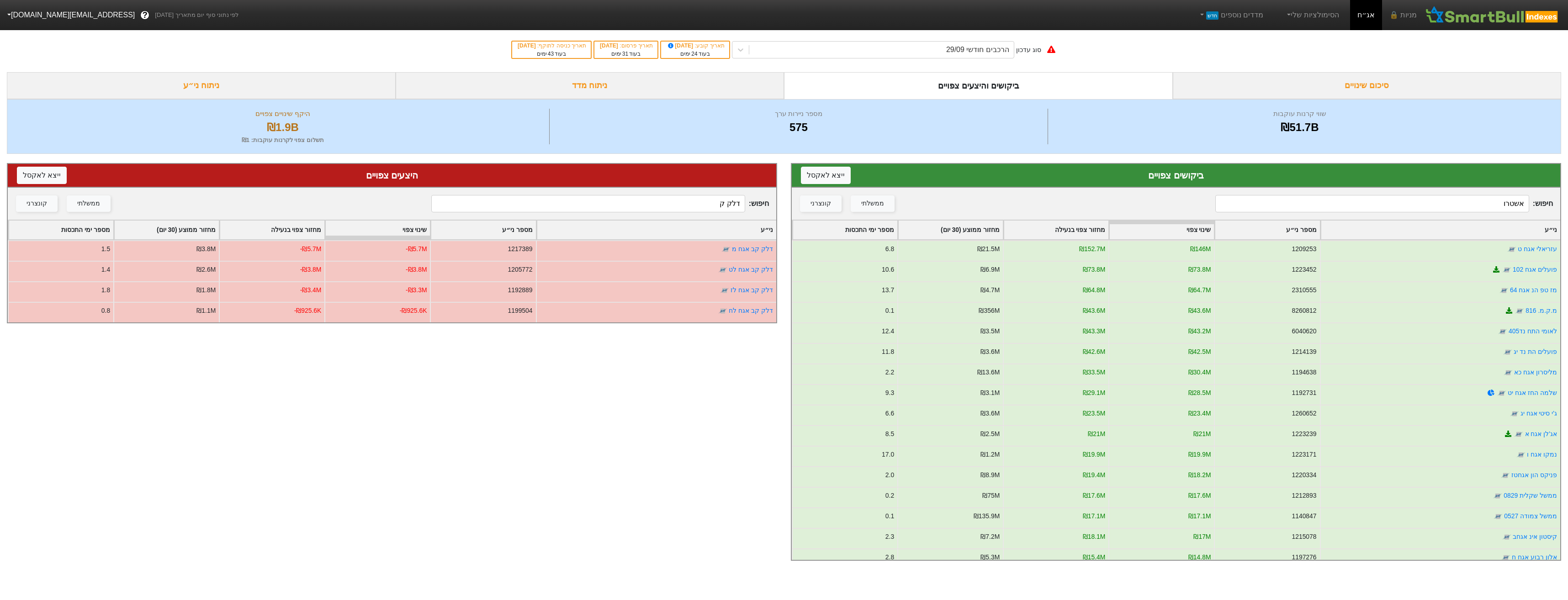
type input "דלק ק"
click at [1379, 194] on div "חיפוש : אשטרו ממשלתי קונצרני" at bounding box center [1176, 203] width 768 height 32
